Goal: Information Seeking & Learning: Check status

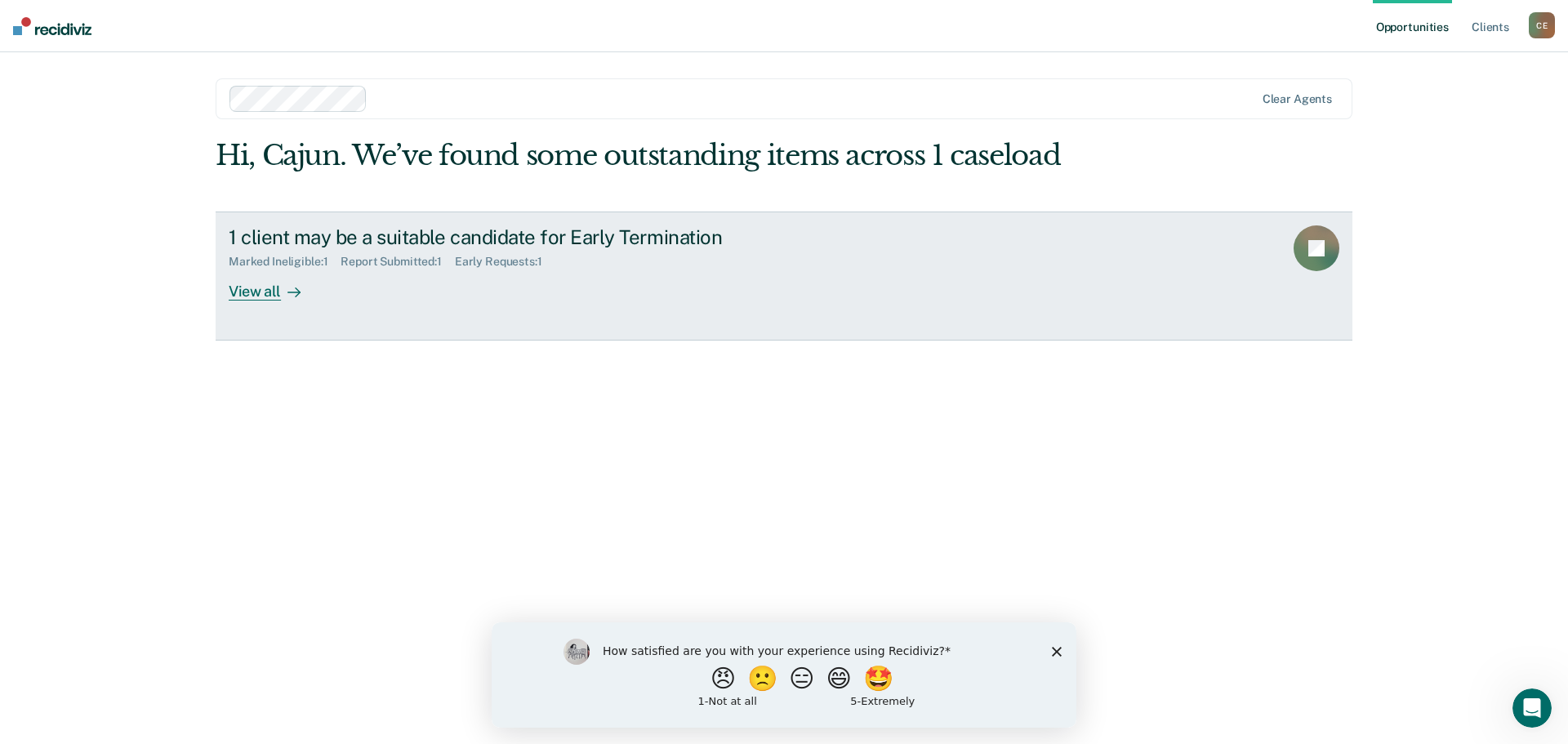
click at [545, 249] on div "1 client may be a suitable candidate for Early Termination" at bounding box center [515, 237] width 573 height 23
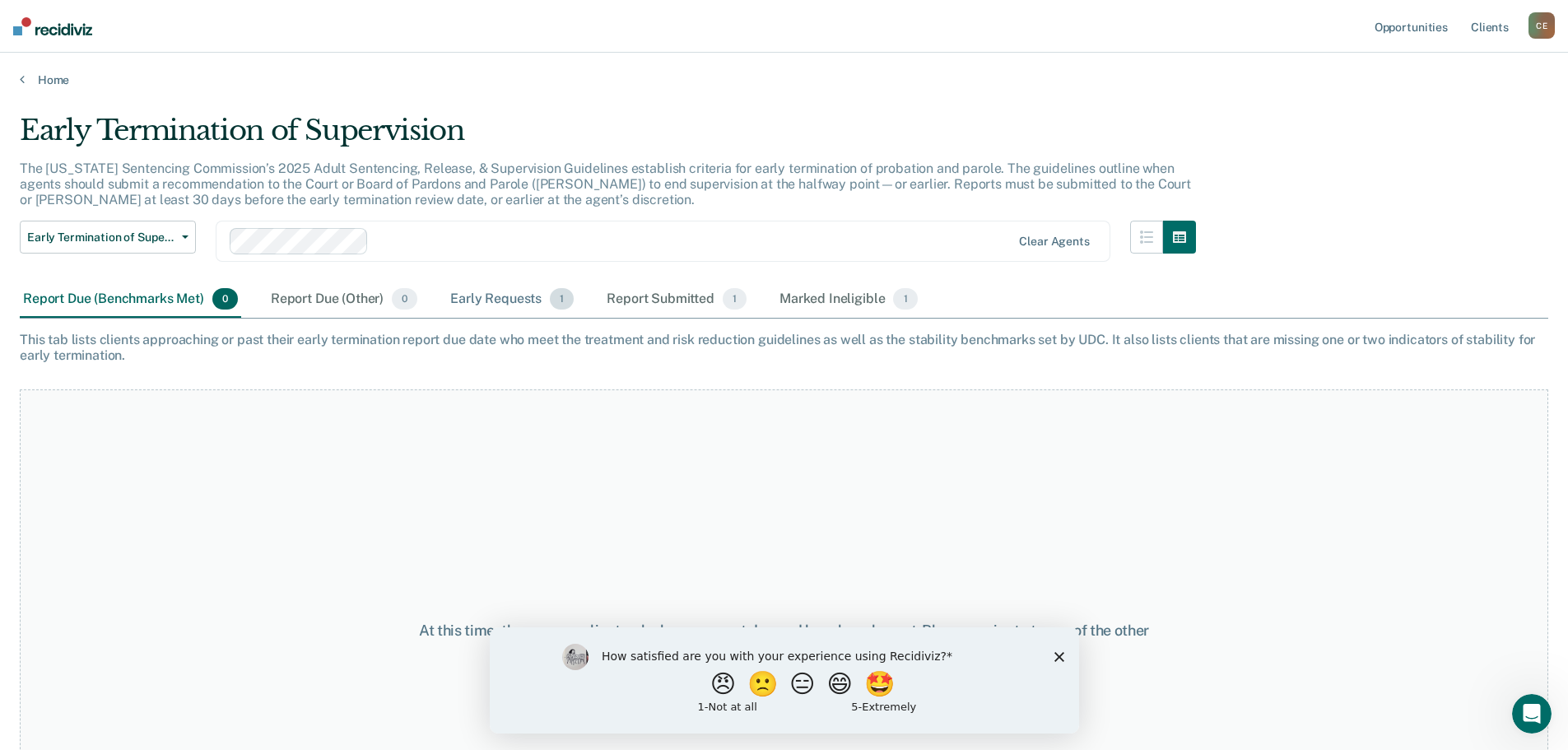
click at [519, 318] on div "Early Requests 1" at bounding box center [512, 299] width 130 height 36
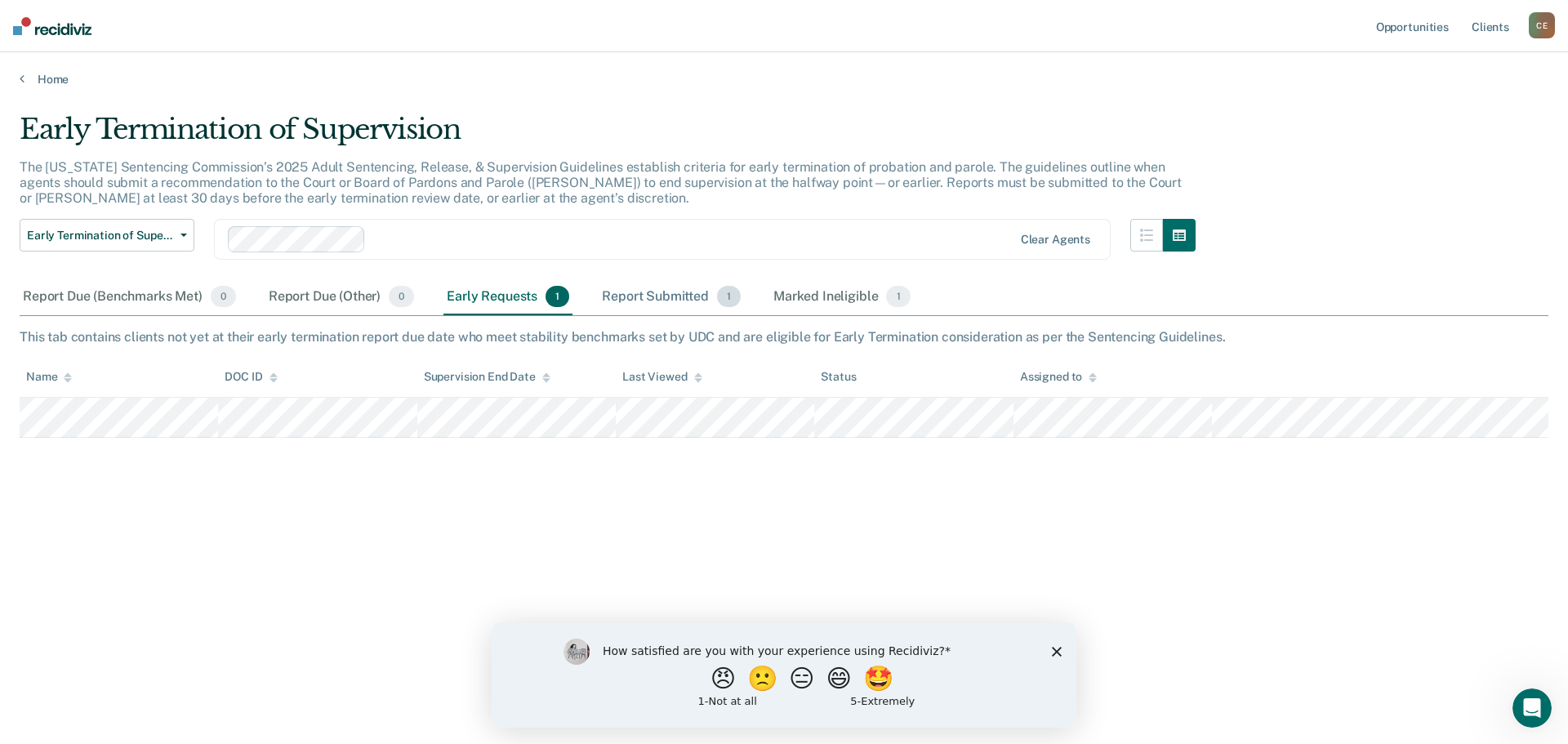
click at [710, 316] on div "Report Submitted 1" at bounding box center [670, 297] width 146 height 36
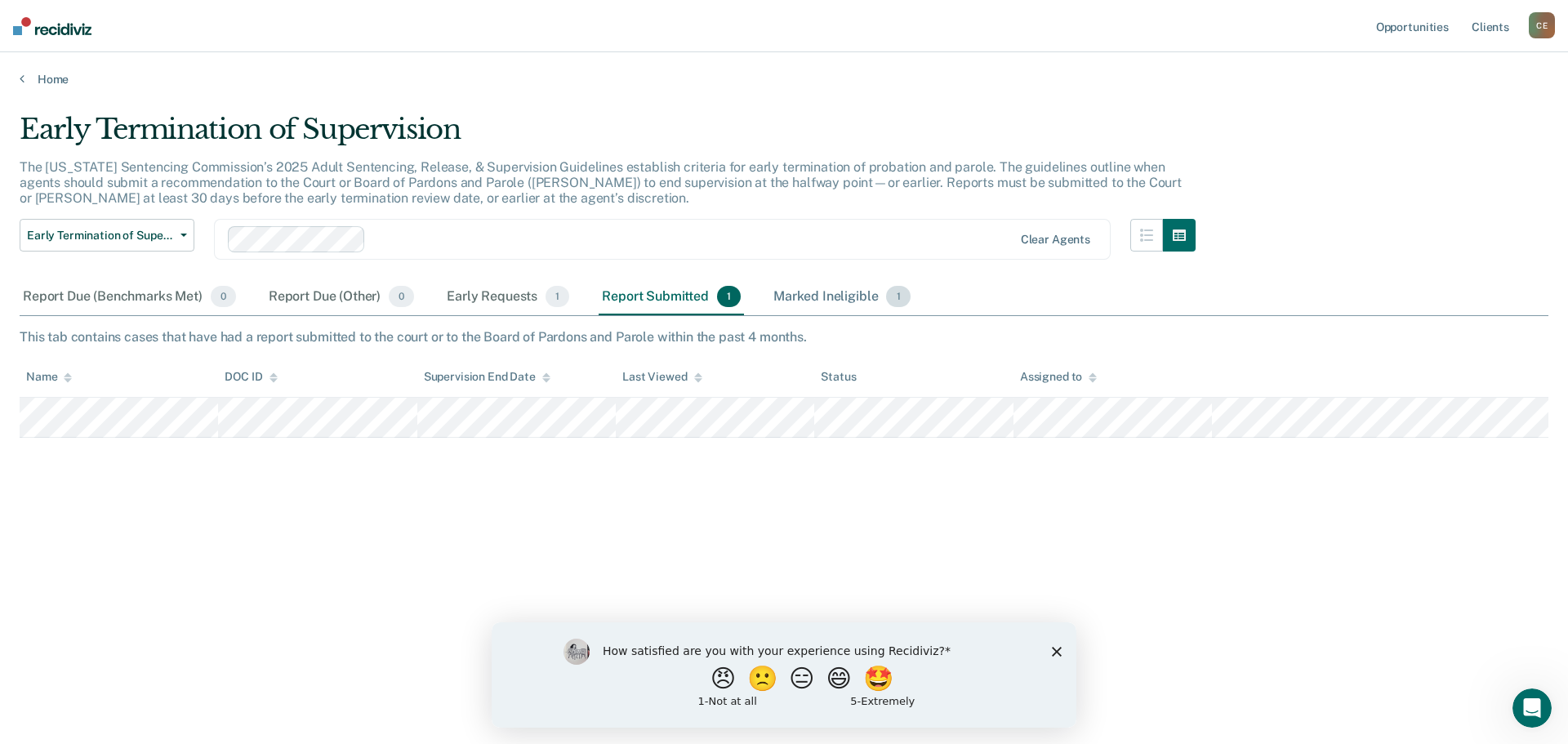
click at [853, 309] on div "Marked Ineligible 1" at bounding box center [841, 297] width 144 height 36
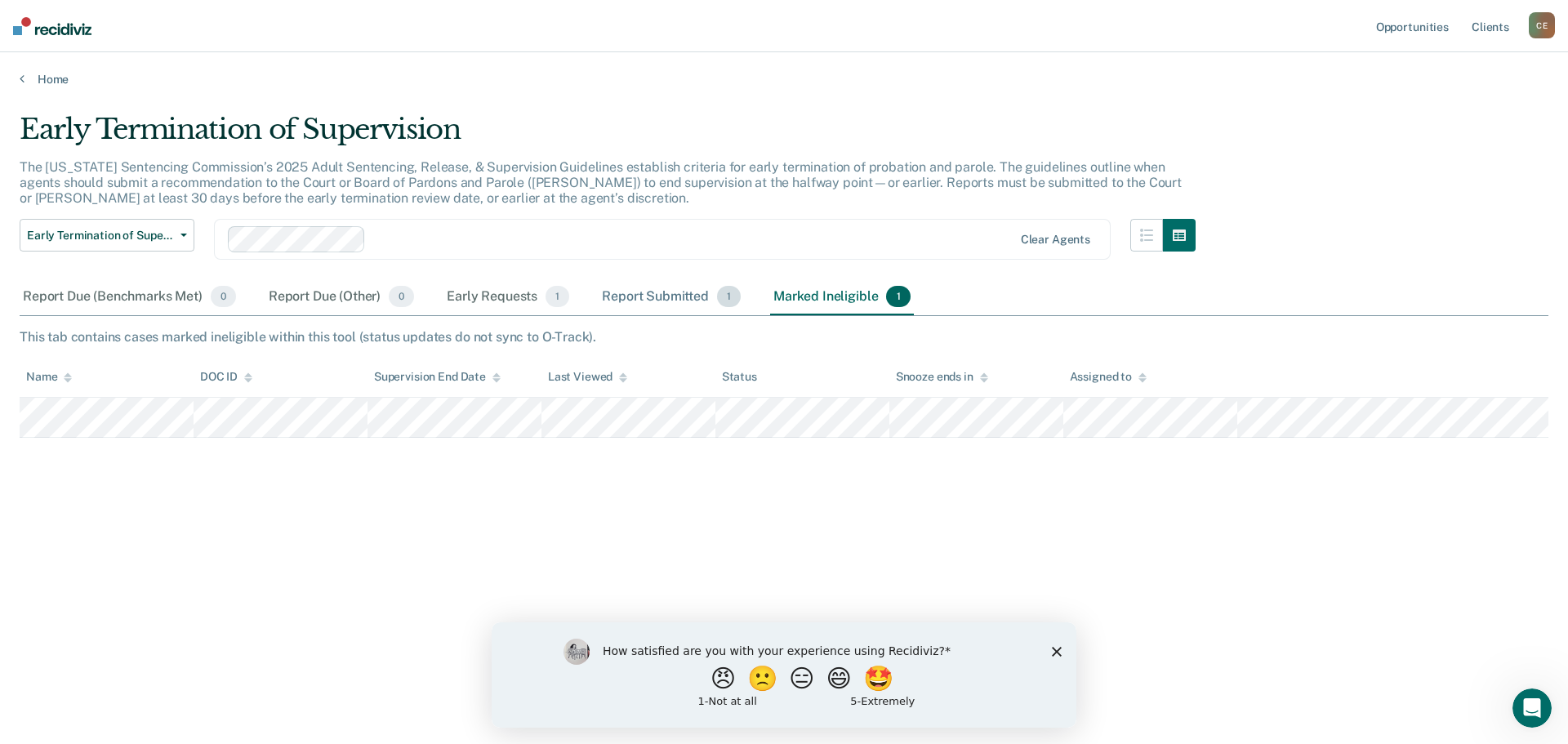
click at [683, 316] on div "Report Submitted 1" at bounding box center [670, 297] width 146 height 36
